Goal: Task Accomplishment & Management: Use online tool/utility

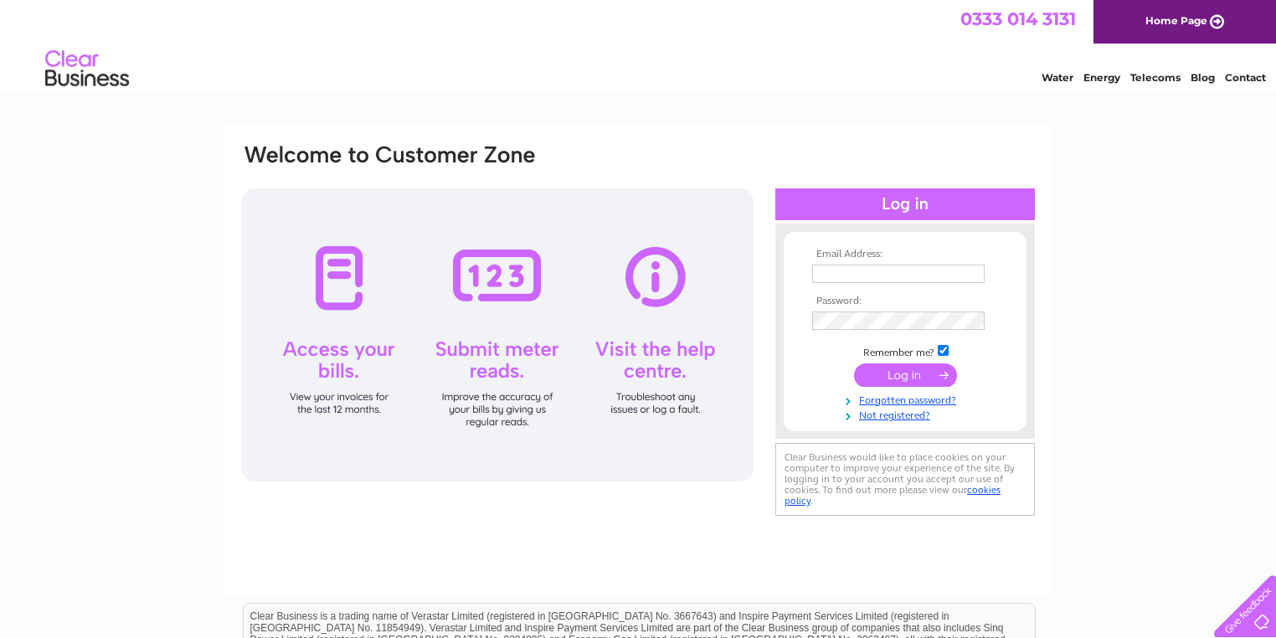
type input "[EMAIL_ADDRESS][DOMAIN_NAME]"
click at [895, 375] on input "submit" at bounding box center [905, 375] width 103 height 23
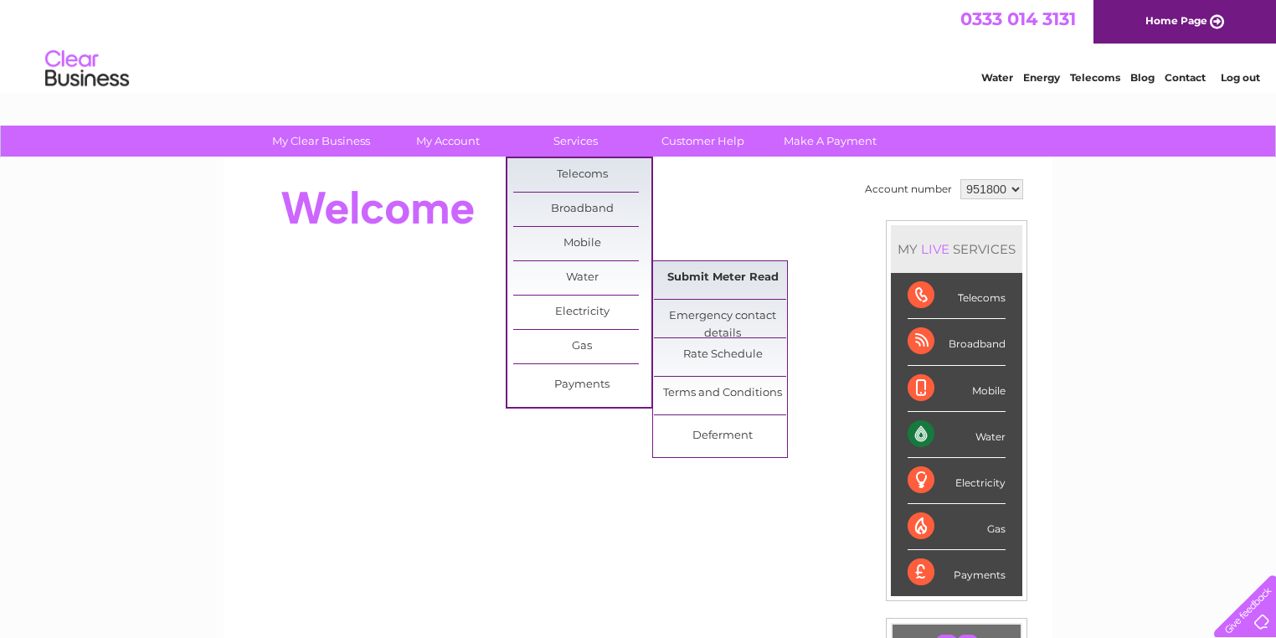
click at [732, 270] on link "Submit Meter Read" at bounding box center [723, 278] width 138 height 34
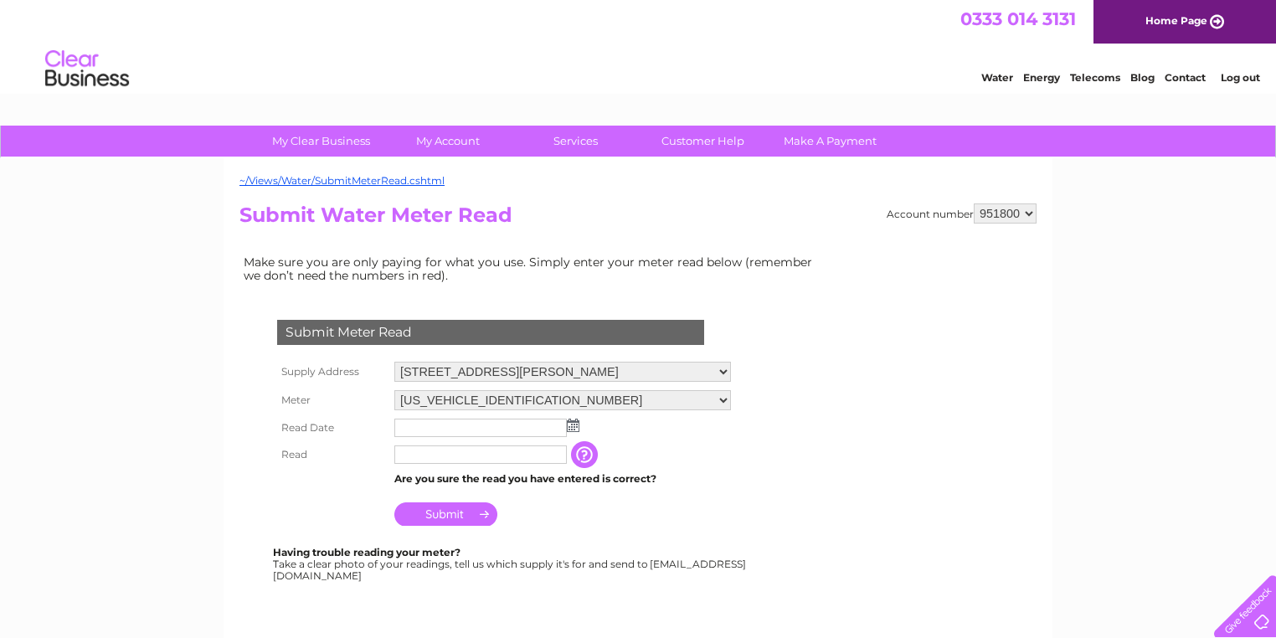
click at [575, 422] on img at bounding box center [573, 425] width 13 height 13
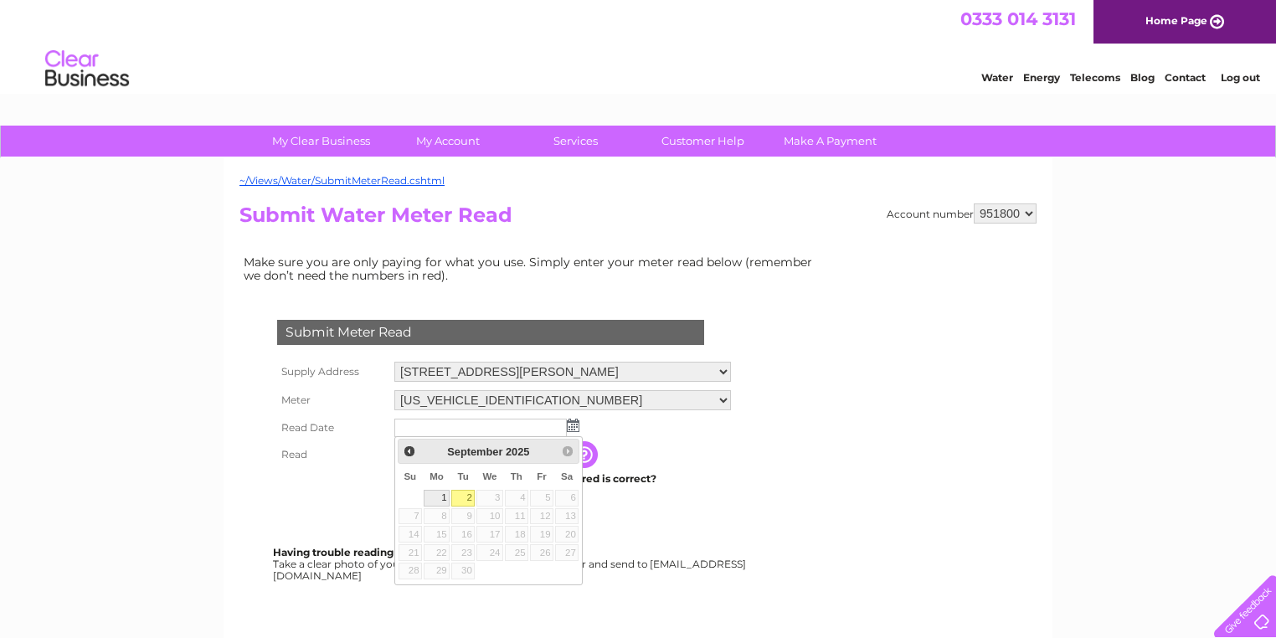
click at [430, 500] on link "1" at bounding box center [437, 498] width 26 height 17
type input "2025/09/01"
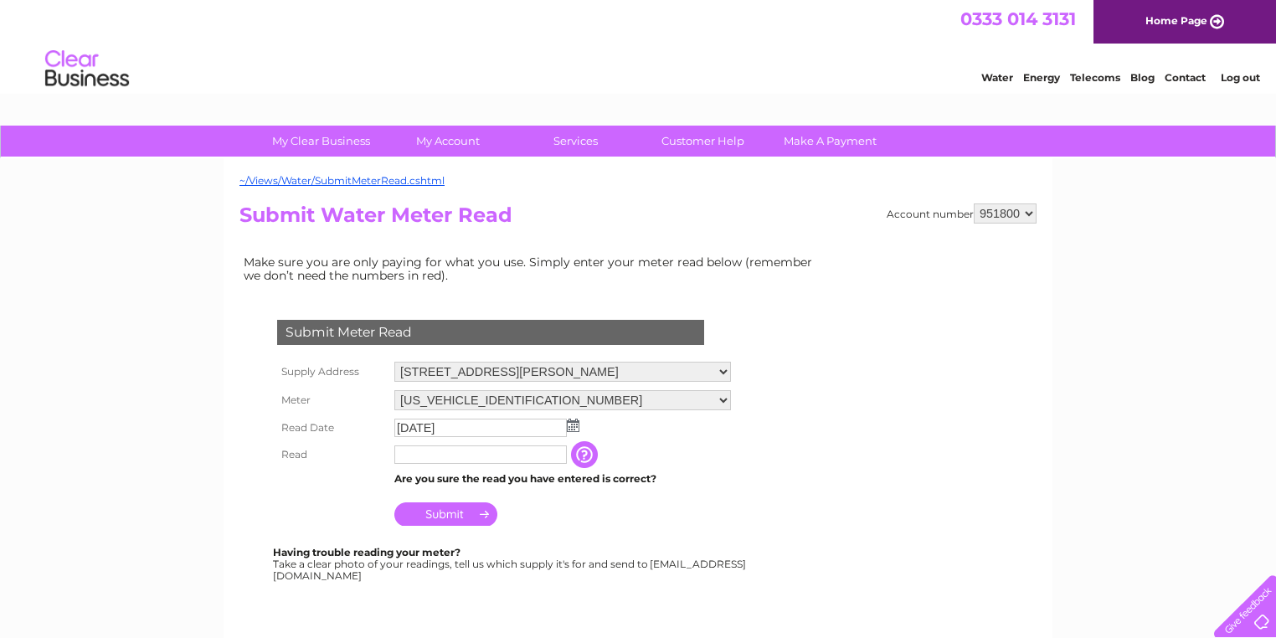
click at [499, 459] on input "text" at bounding box center [481, 455] width 173 height 18
type input "10954"
click at [425, 506] on input "Submit" at bounding box center [446, 514] width 103 height 23
